Goal: Task Accomplishment & Management: Manage account settings

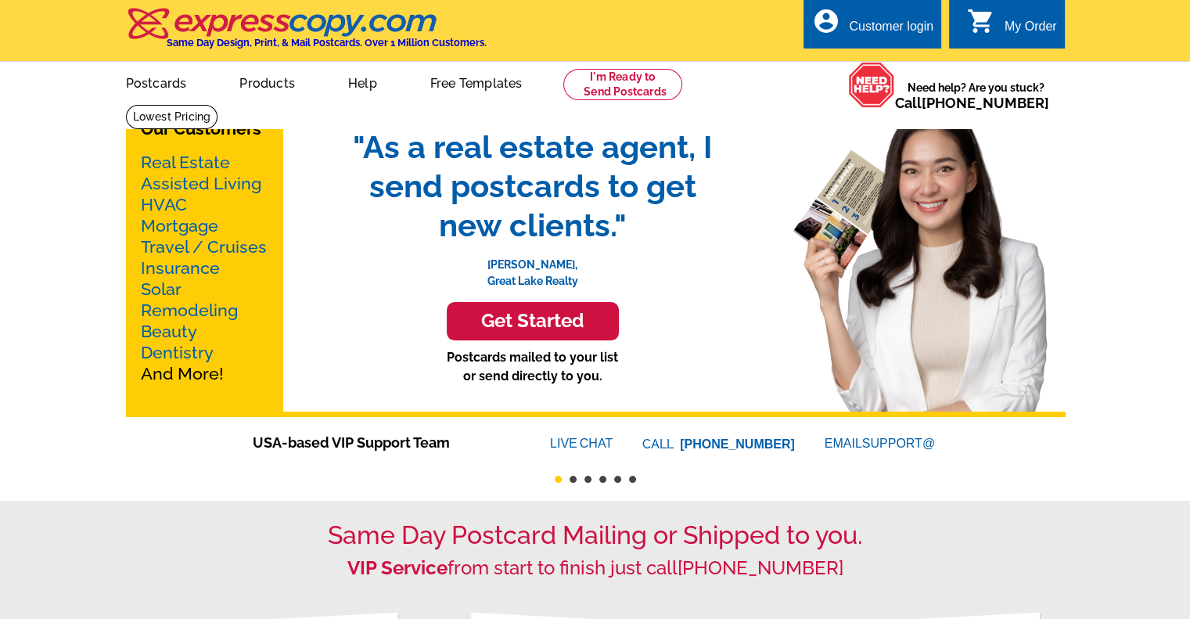
click at [882, 20] on div "Customer login" at bounding box center [891, 31] width 84 height 22
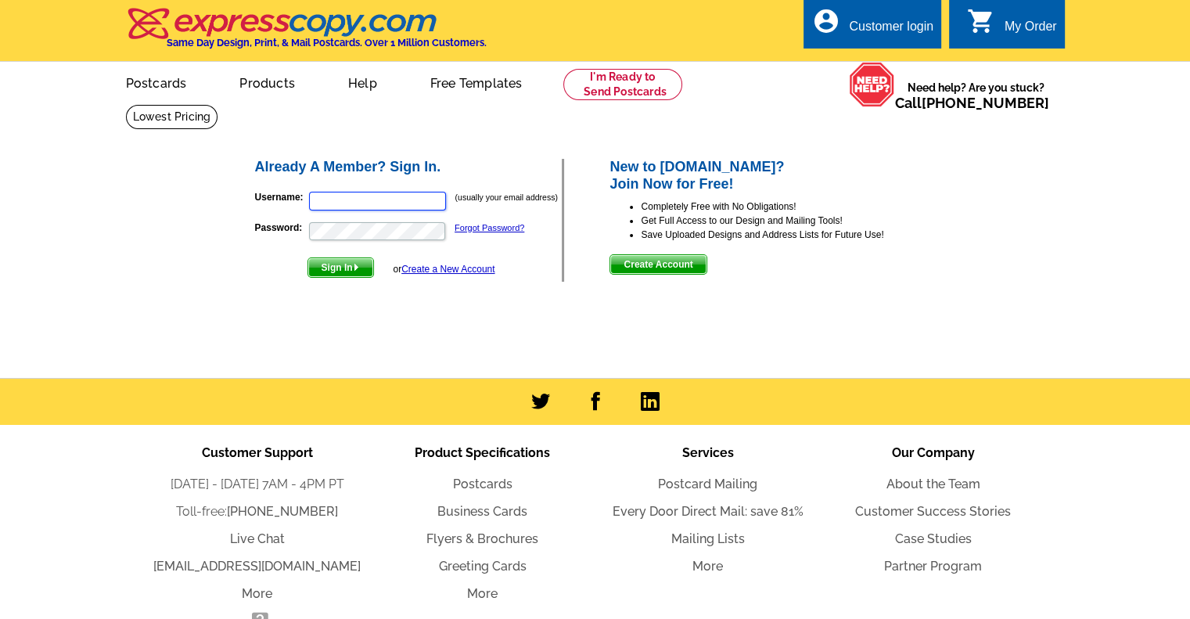
type input "[EMAIL_ADDRESS][DOMAIN_NAME]"
click at [327, 268] on span "Sign In" at bounding box center [340, 267] width 65 height 19
